Goal: Task Accomplishment & Management: Manage account settings

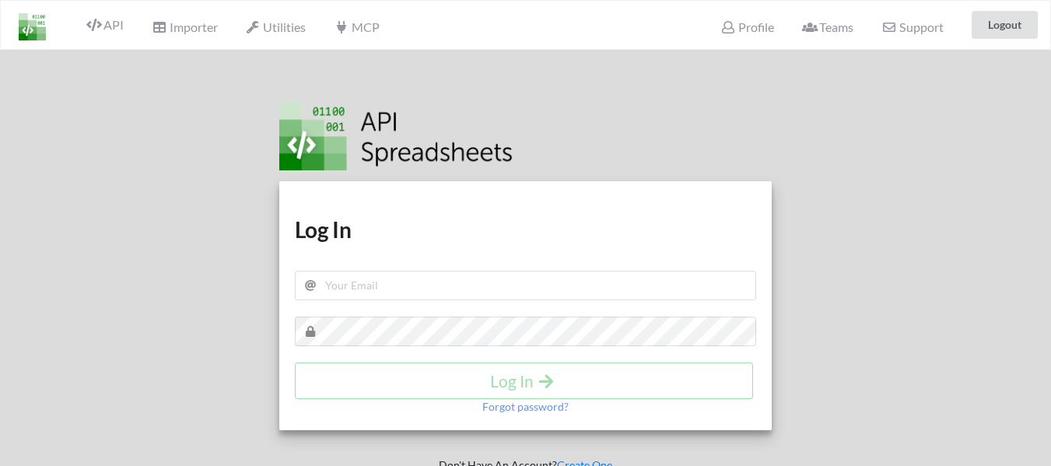
click at [422, 232] on h1 "Log In" at bounding box center [525, 230] width 461 height 28
click at [405, 271] on input "text" at bounding box center [525, 286] width 461 height 30
click at [383, 299] on input "text" at bounding box center [525, 286] width 461 height 30
click at [370, 289] on input "text" at bounding box center [525, 286] width 461 height 30
click at [831, 149] on div at bounding box center [928, 283] width 268 height 466
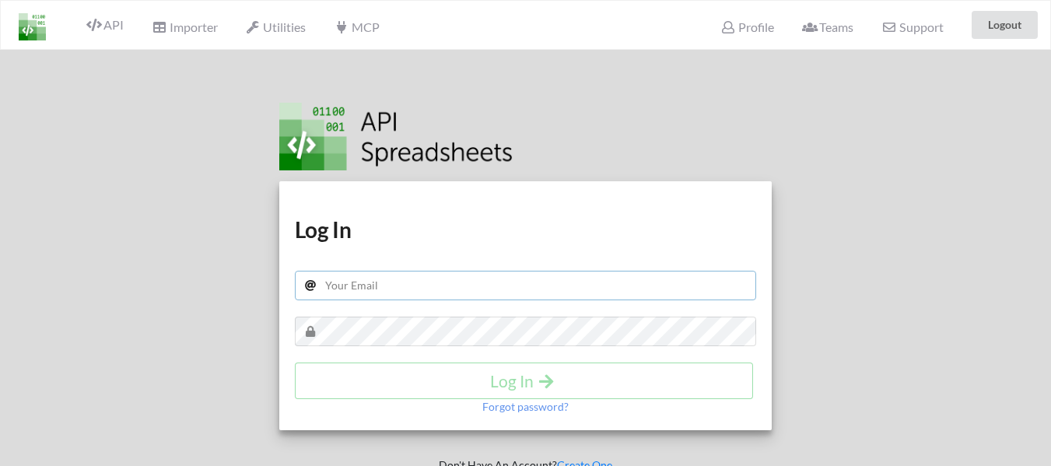
click at [358, 288] on input "text" at bounding box center [525, 286] width 461 height 30
type input "[EMAIL_ADDRESS][DOMAIN_NAME]"
click at [522, 380] on h4 "Log In" at bounding box center [524, 380] width 426 height 19
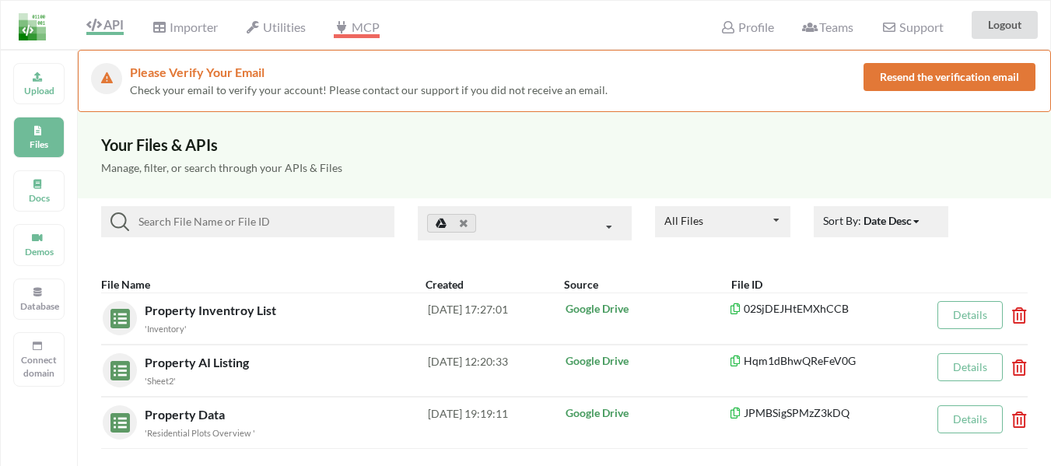
click at [356, 29] on span "MCP" at bounding box center [356, 28] width 45 height 19
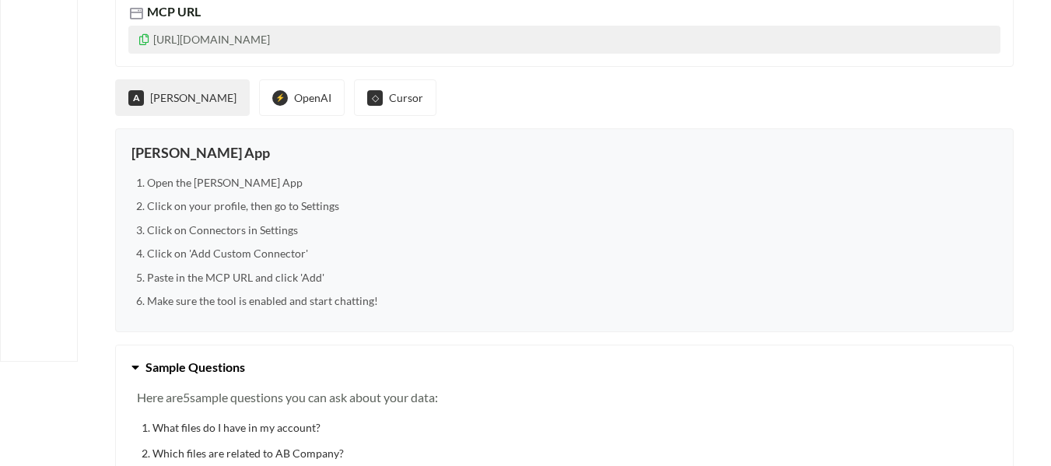
scroll to position [156, 0]
click at [259, 96] on button "⚡ OpenAI" at bounding box center [302, 96] width 86 height 37
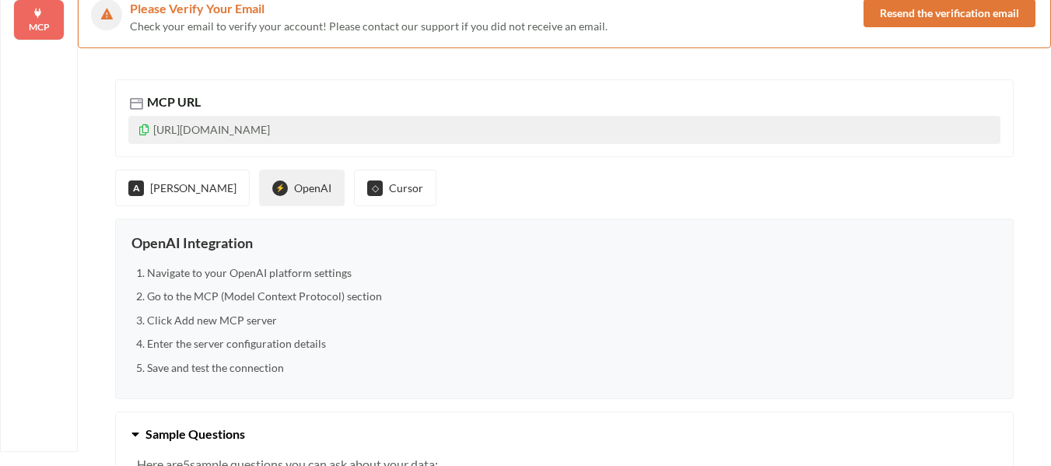
scroll to position [0, 0]
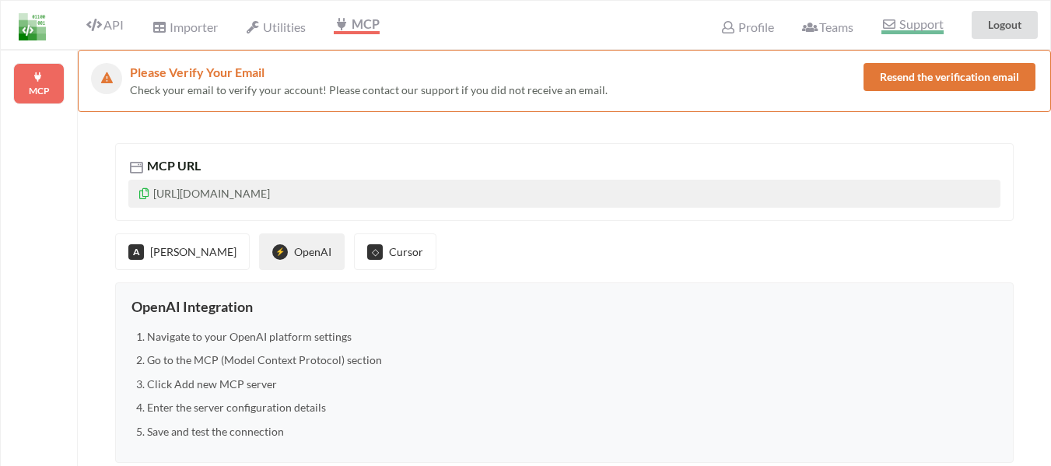
click at [916, 30] on span "Support" at bounding box center [912, 26] width 61 height 16
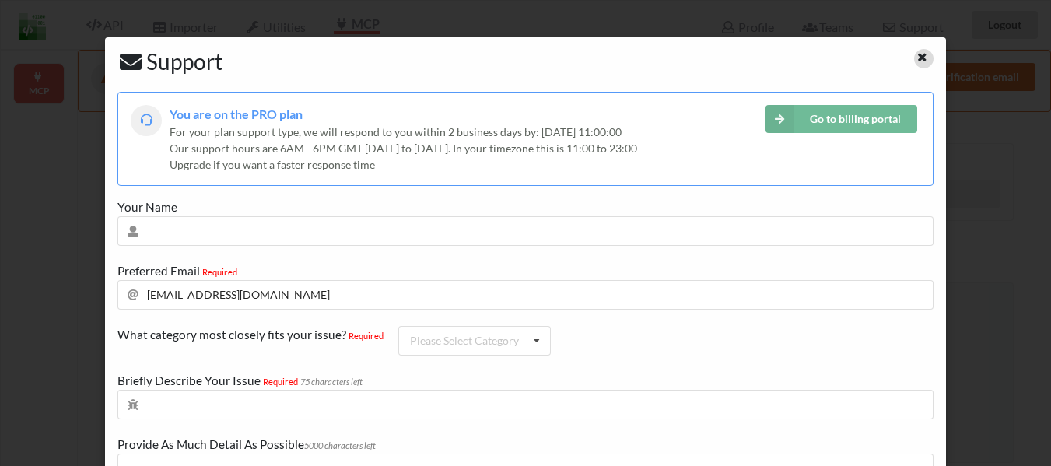
click at [917, 61] on icon at bounding box center [922, 55] width 13 height 11
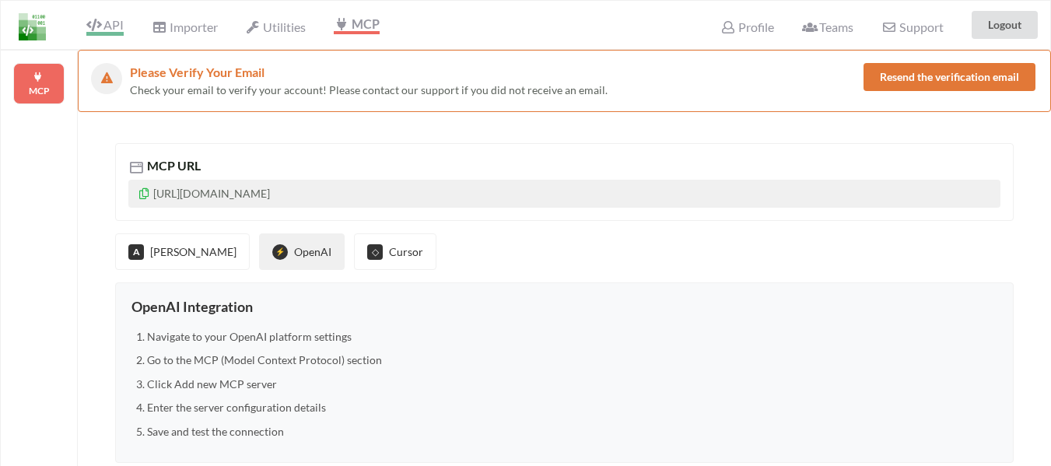
click at [96, 23] on icon at bounding box center [93, 25] width 15 height 12
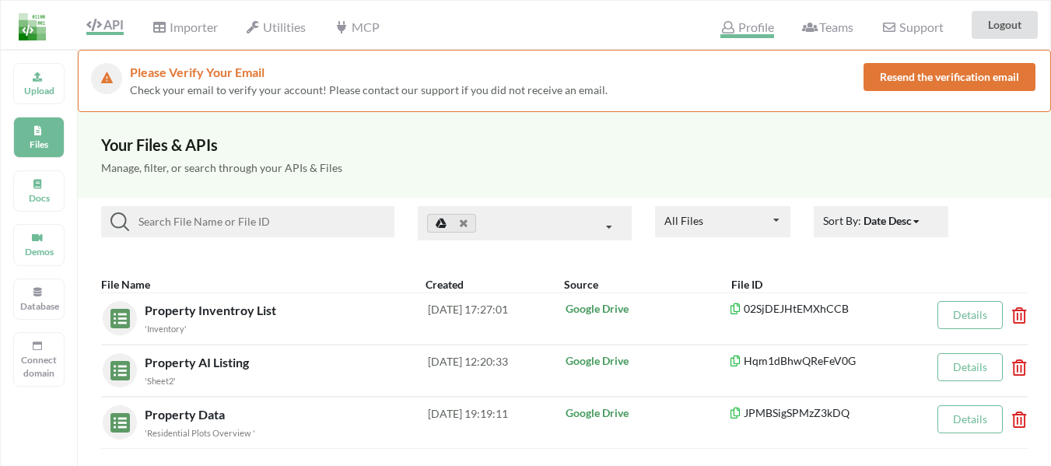
click at [749, 31] on span "Profile" at bounding box center [746, 28] width 53 height 19
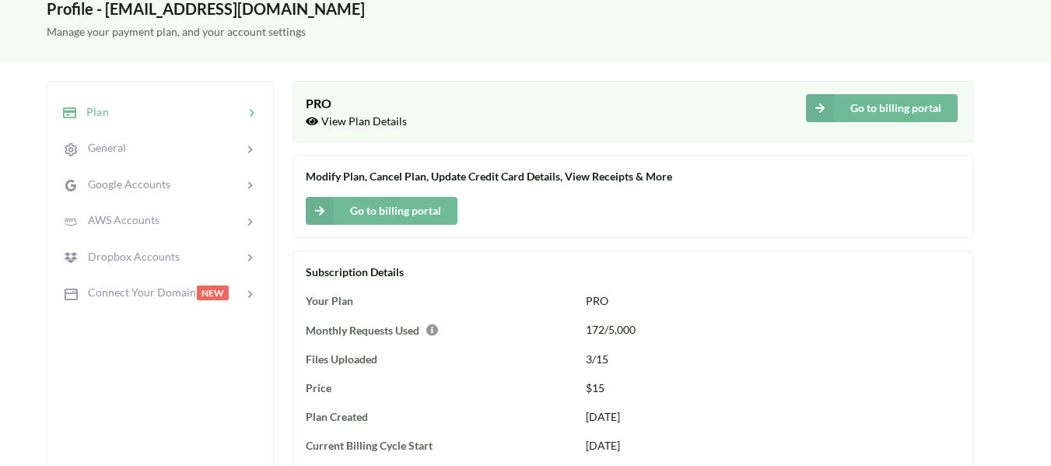
scroll to position [156, 0]
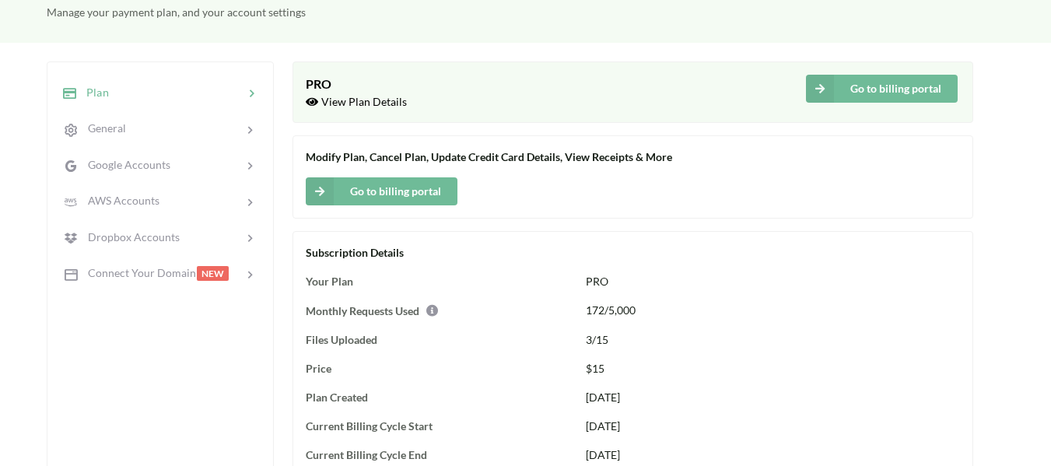
click at [254, 93] on icon at bounding box center [252, 94] width 16 height 16
click at [240, 124] on div at bounding box center [184, 129] width 118 height 18
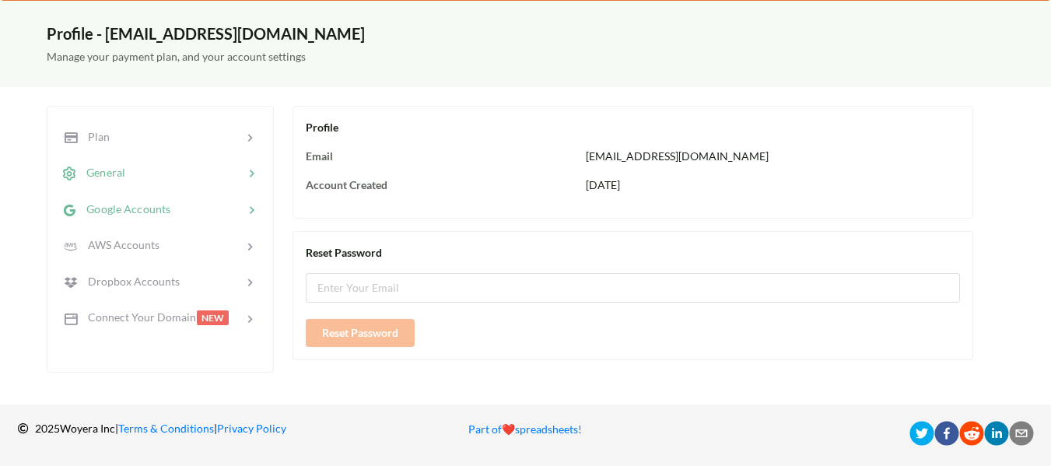
click at [241, 209] on div at bounding box center [206, 209] width 73 height 18
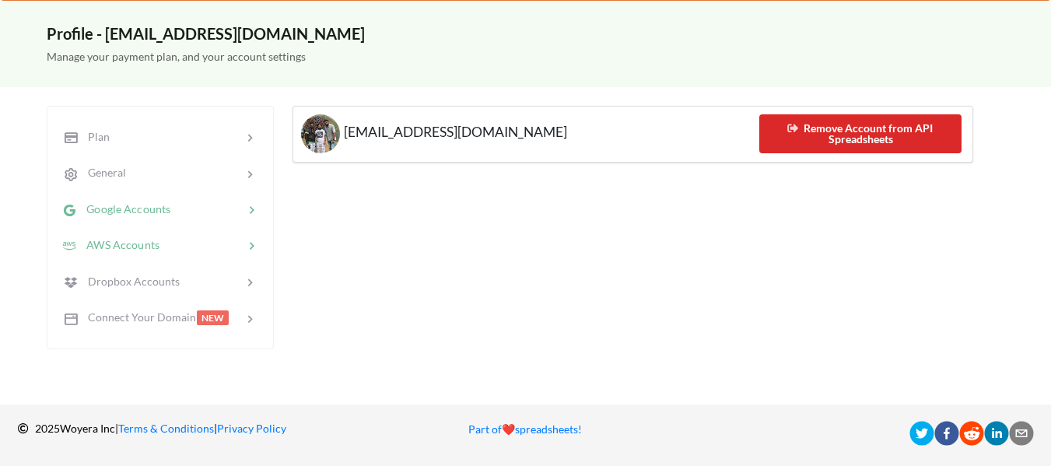
click at [247, 240] on icon at bounding box center [252, 246] width 16 height 16
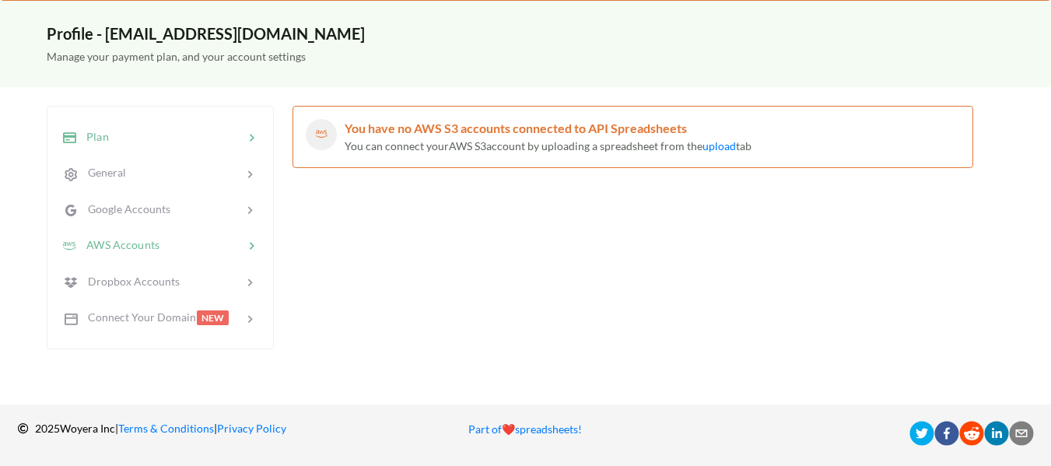
click at [248, 135] on icon at bounding box center [252, 138] width 16 height 16
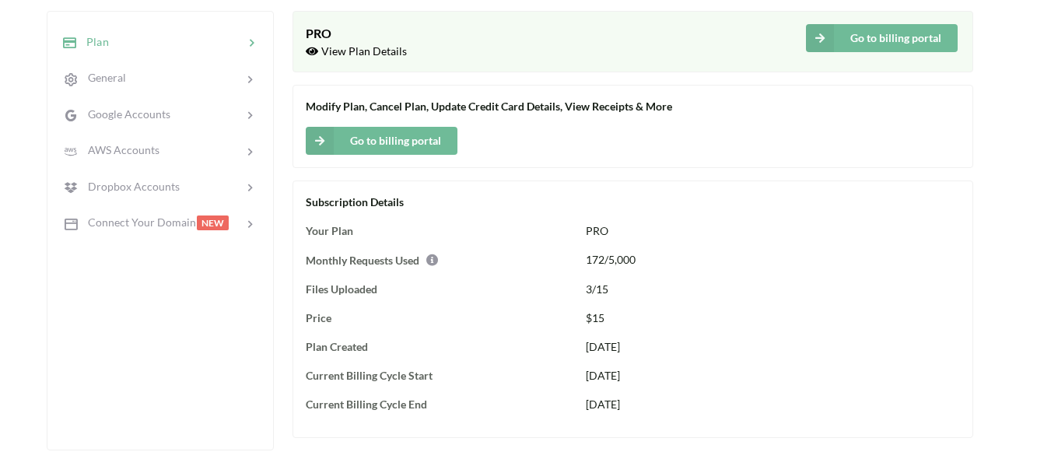
scroll to position [233, 0]
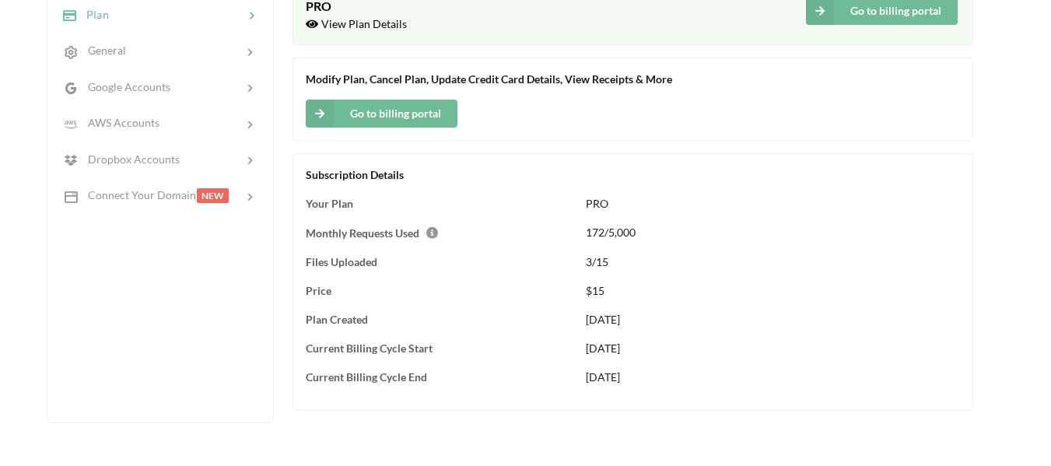
click at [864, 18] on button "Go to billing portal" at bounding box center [882, 11] width 152 height 28
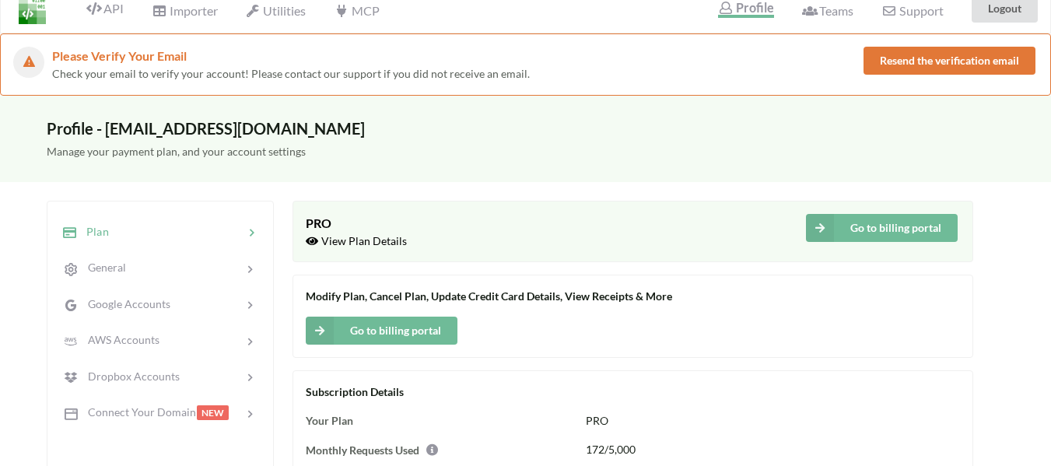
scroll to position [0, 0]
